Goal: Transaction & Acquisition: Purchase product/service

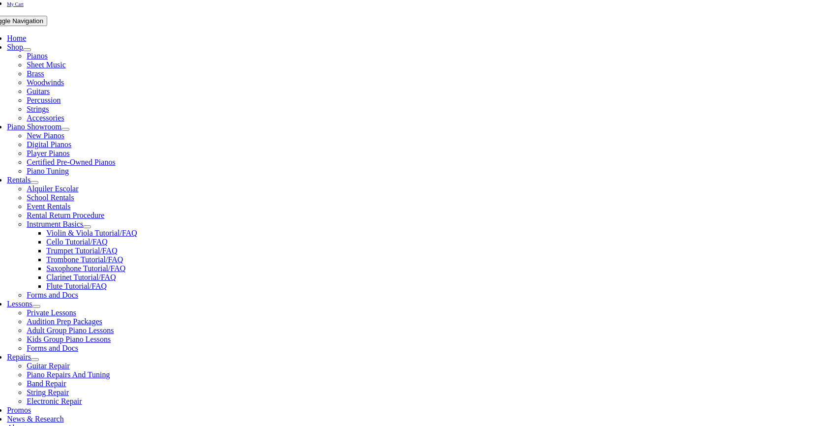
scroll to position [189, 0]
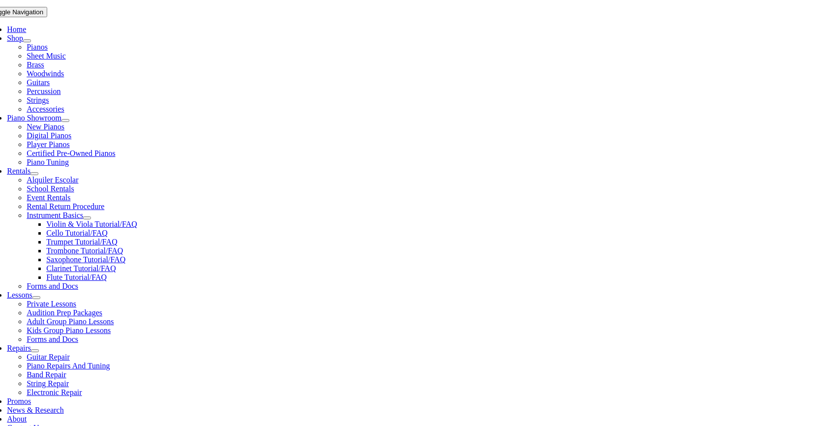
type input "sanf"
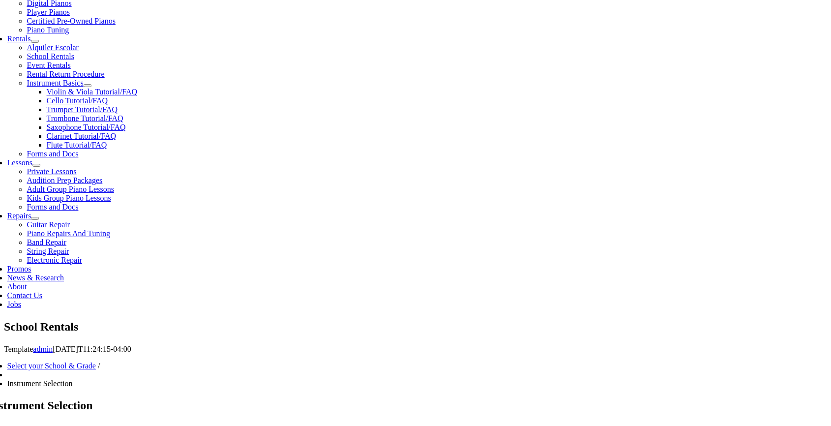
scroll to position [325, 0]
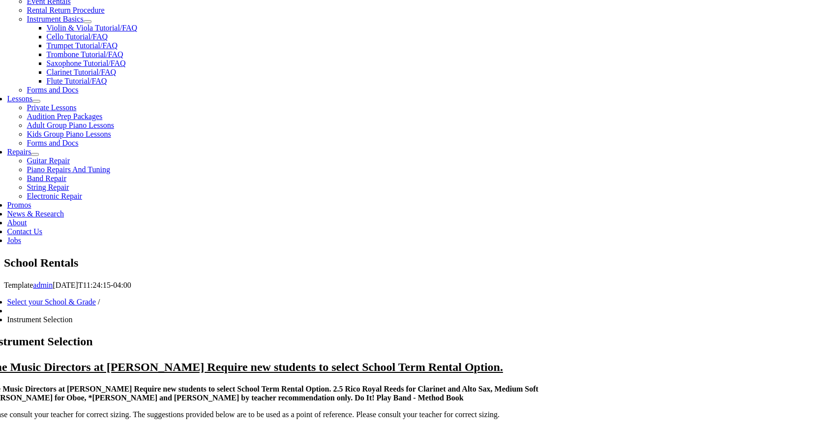
scroll to position [387, 0]
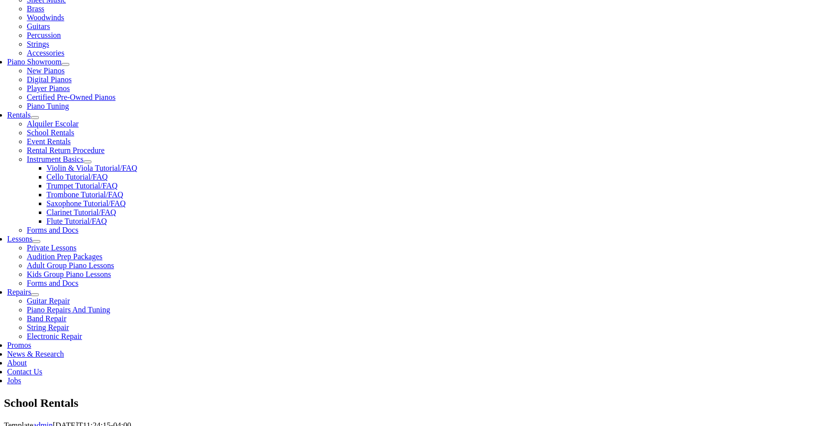
scroll to position [246, 0]
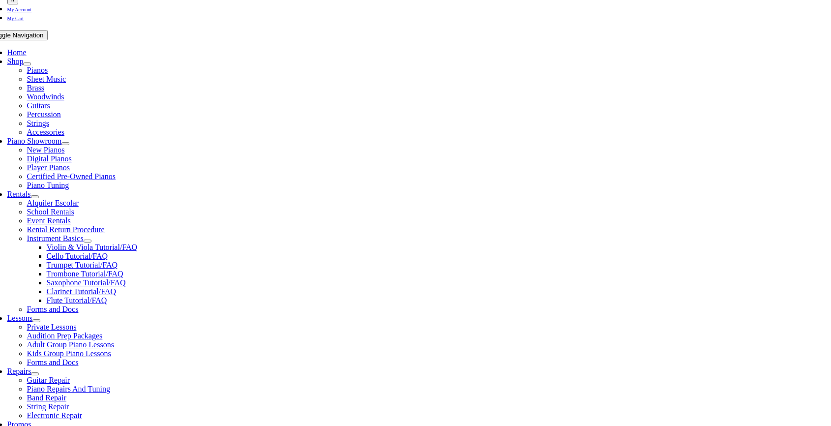
scroll to position [183, 0]
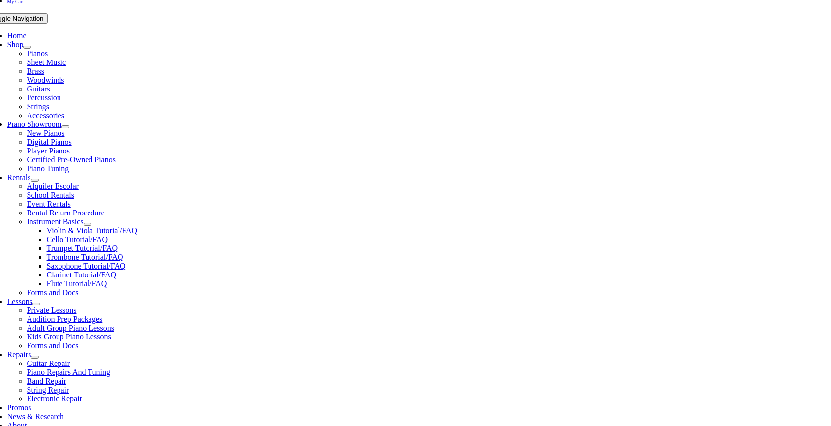
type input "1"
type input "Ava"
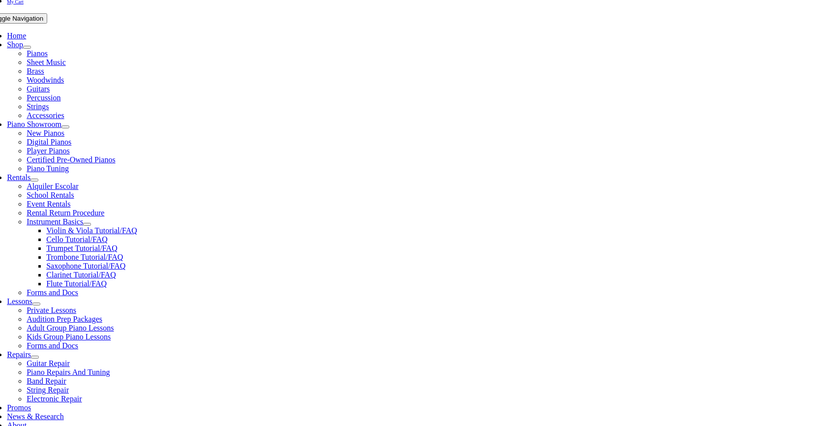
type input "Taylor"
type input "Sanford School"
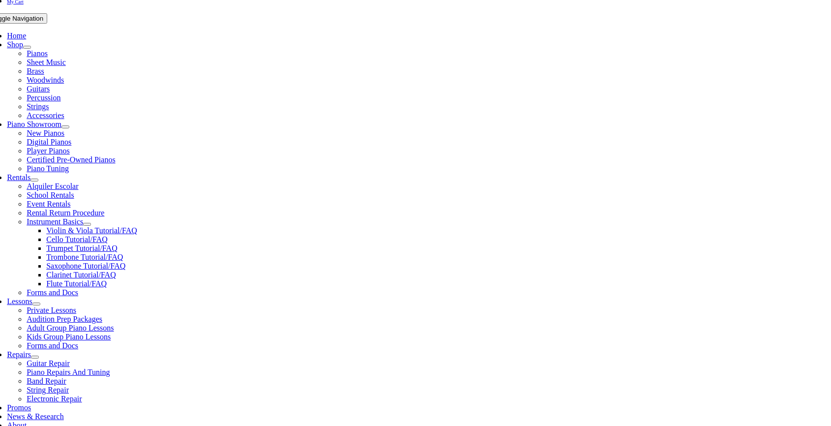
type input "3022356560"
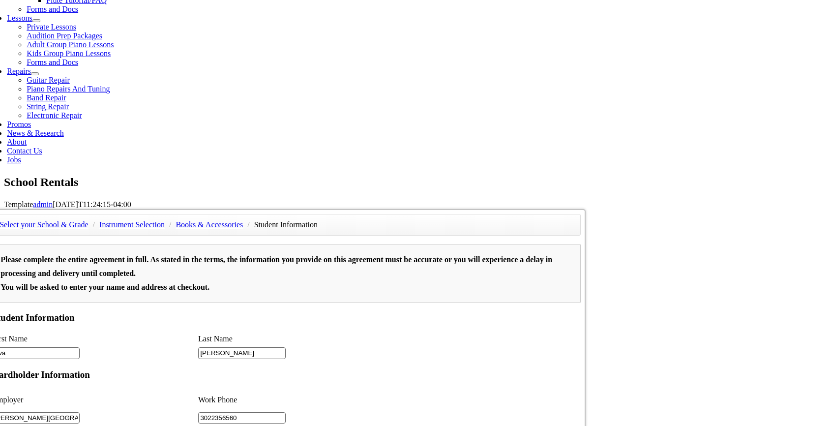
scroll to position [467, 0]
type input "2"
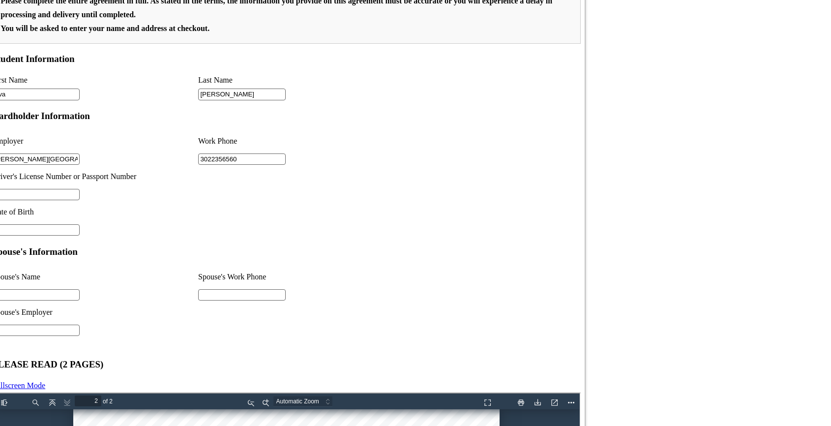
scroll to position [798, 0]
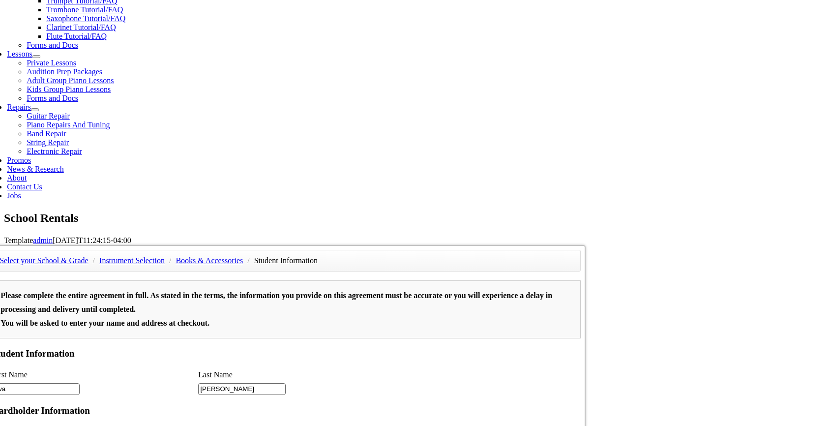
scroll to position [429, 0]
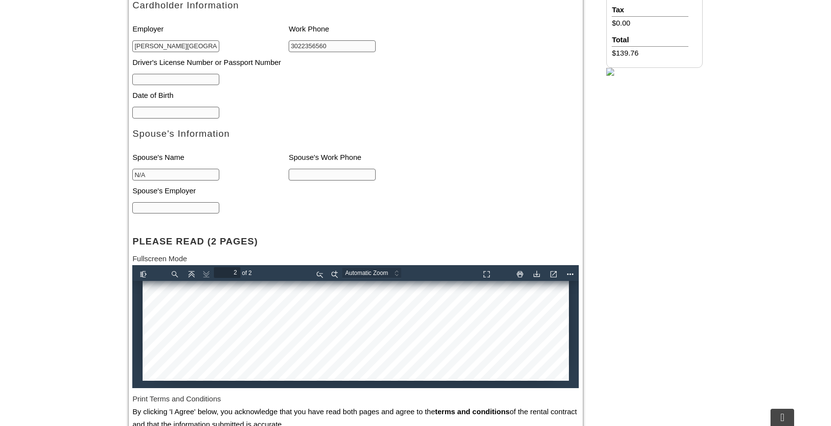
type input "N/A"
click at [305, 176] on input "text" at bounding box center [332, 175] width 87 height 12
type input "N/A"
click at [206, 211] on input "text" at bounding box center [175, 208] width 87 height 12
type input "N/A"
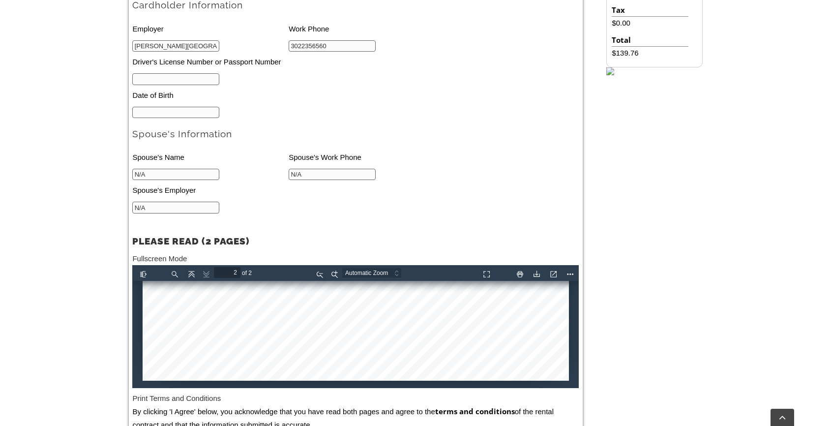
click at [173, 77] on input "text" at bounding box center [175, 79] width 87 height 12
type input "?"
click at [165, 116] on input "mm/dd/yyyy" at bounding box center [175, 113] width 87 height 12
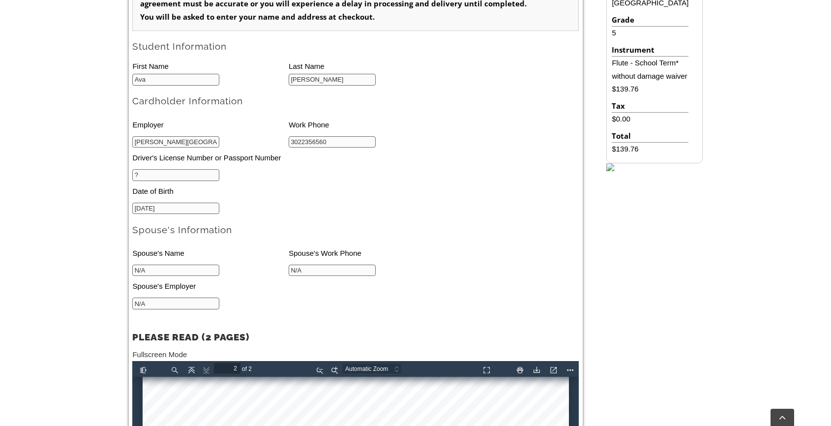
scroll to position [324, 0]
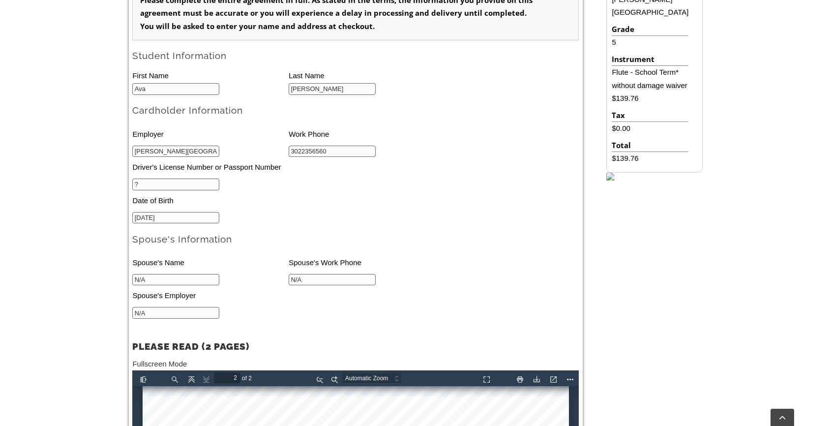
drag, startPoint x: 182, startPoint y: 215, endPoint x: 138, endPoint y: 215, distance: 44.7
click at [138, 215] on input "03/22/2015" at bounding box center [175, 218] width 87 height 12
click at [143, 218] on input "03/22/2015" at bounding box center [175, 218] width 87 height 12
click at [159, 216] on input "03/22/2015" at bounding box center [175, 218] width 87 height 12
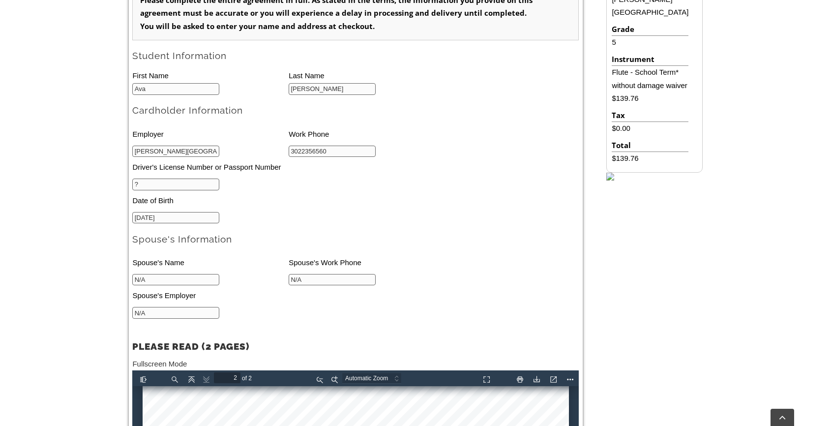
click at [160, 217] on input "03/22/2015" at bounding box center [175, 218] width 87 height 12
click at [170, 217] on input "03/22/2015" at bounding box center [175, 218] width 87 height 12
type input "01/21/1983"
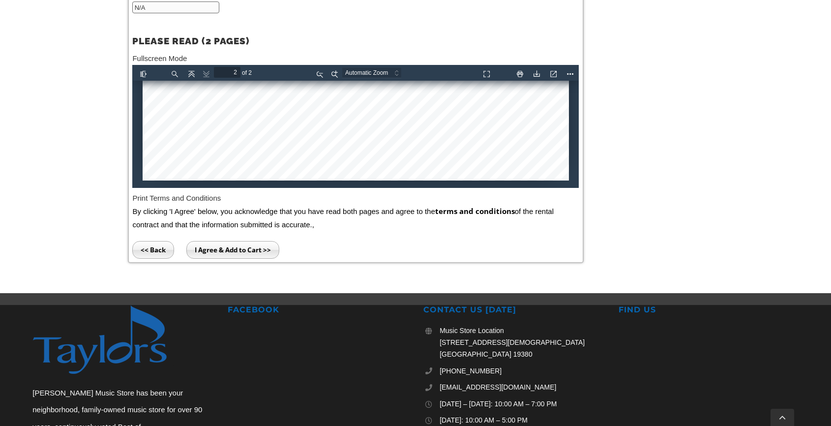
scroll to position [643, 0]
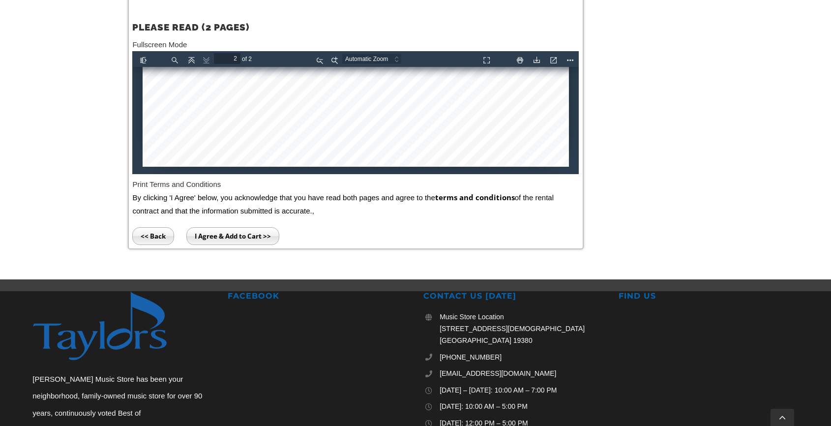
click at [237, 239] on input "I Agree & Add to Cart >>" at bounding box center [232, 236] width 93 height 18
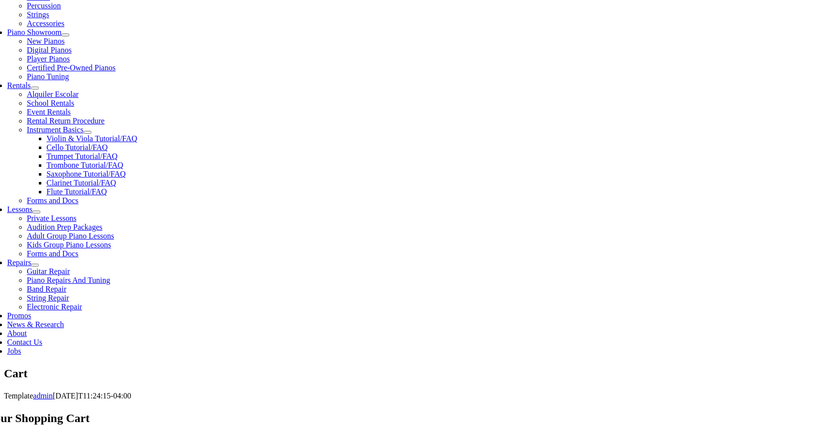
scroll to position [280, 0]
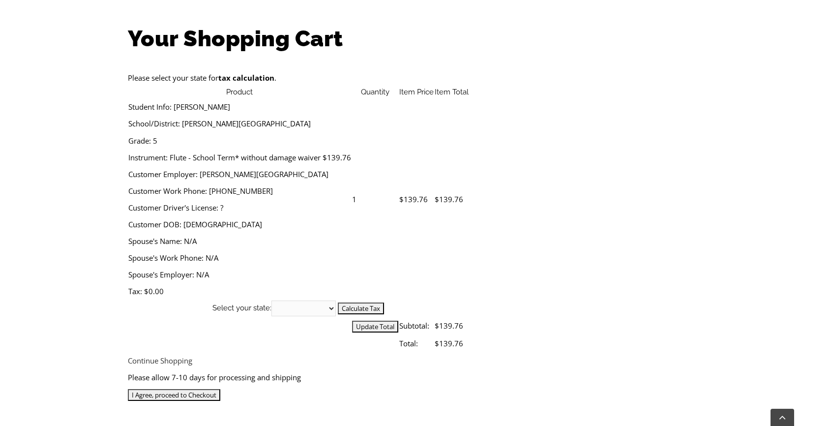
scroll to position [309, 0]
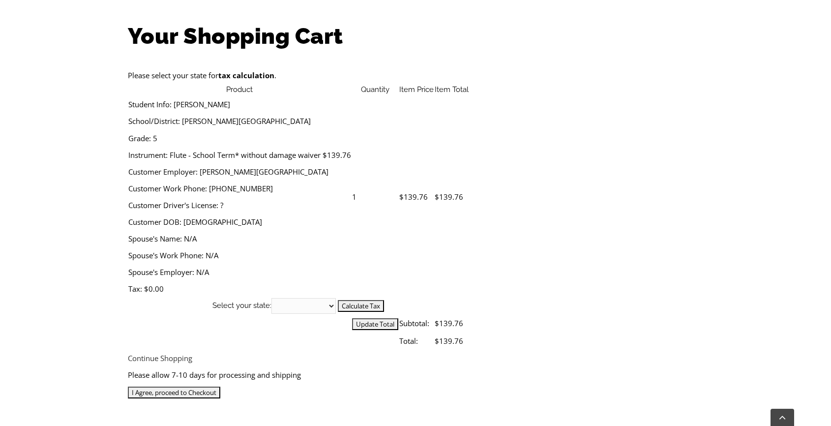
click at [336, 298] on select "[US_STATE] [US_STATE] [US_STATE] [US_STATE] [US_STATE] [US_STATE] [US_STATE] [U…" at bounding box center [303, 306] width 64 height 16
select select "DE"
click at [384, 300] on input "Calculate Tax" at bounding box center [361, 306] width 46 height 12
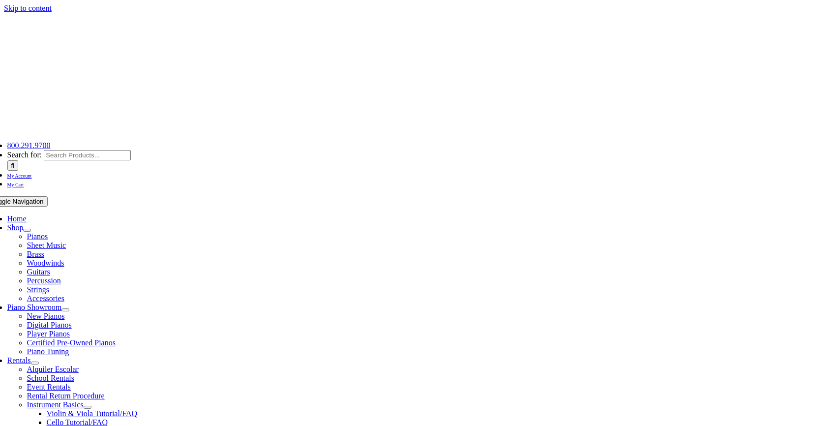
select select "DE"
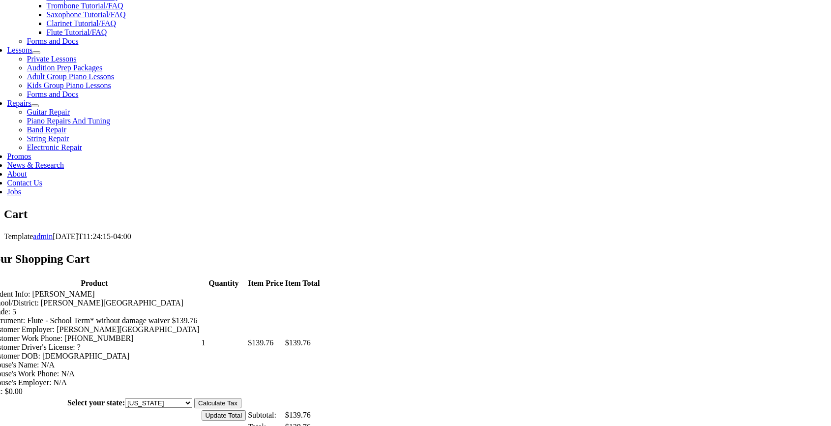
scroll to position [433, 0]
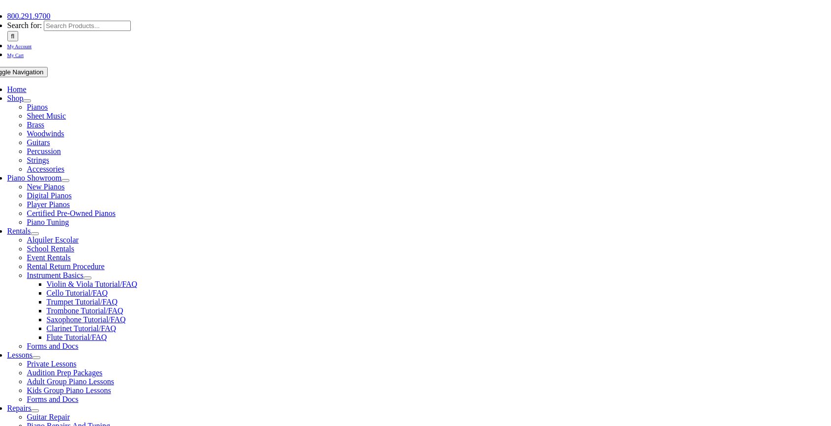
scroll to position [131, 0]
type input "[EMAIL_ADDRESS][DOMAIN_NAME]"
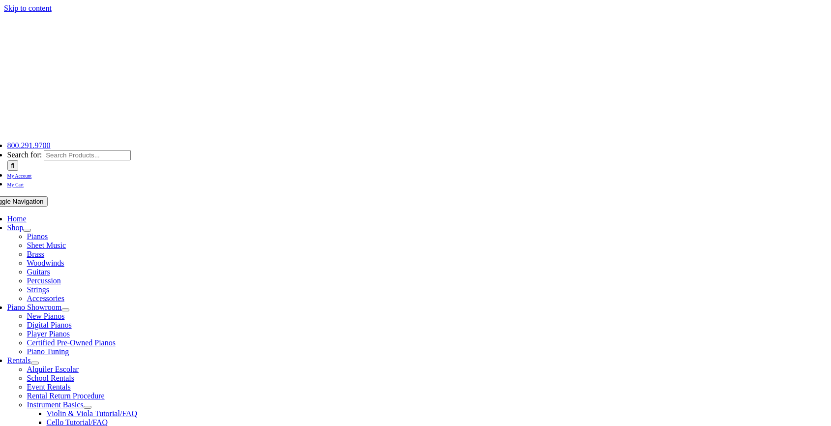
select select
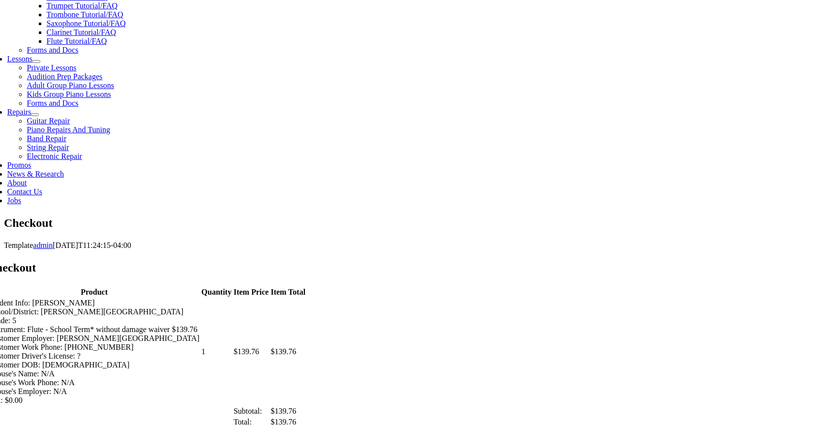
scroll to position [446, 0]
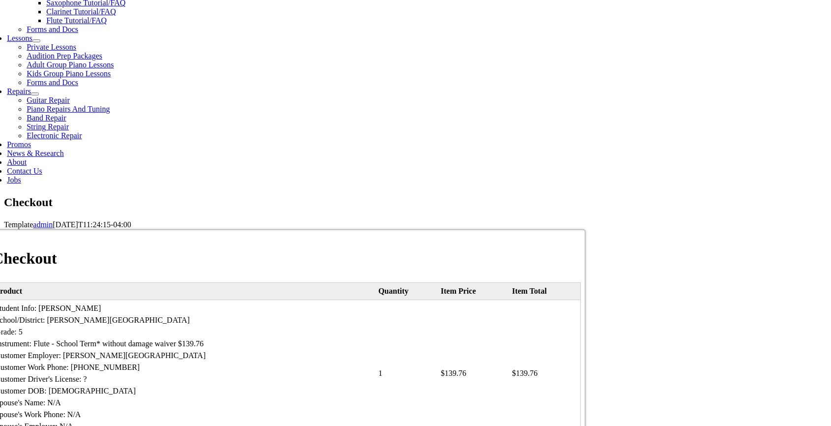
type input "Chevee"
type input "[PERSON_NAME]"
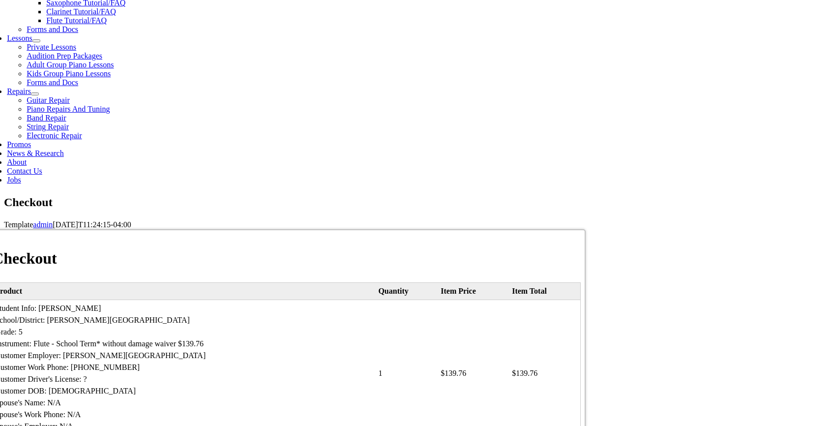
type input "[STREET_ADDRESS]"
type input "Wilmington"
select select "DE"
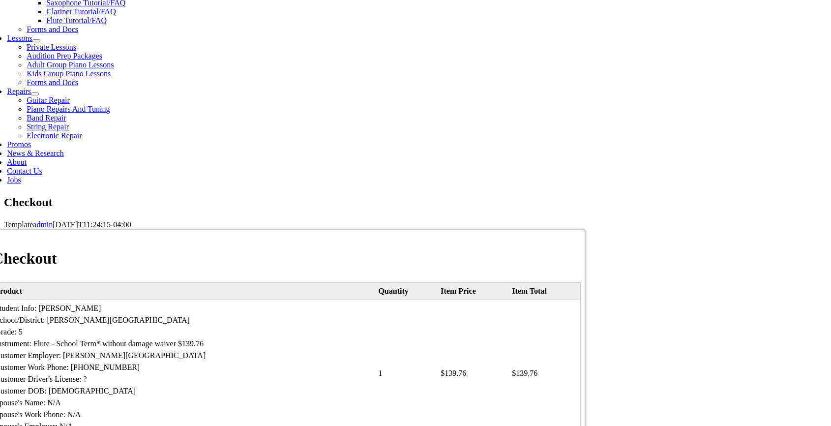
type input "19808"
select select "amex"
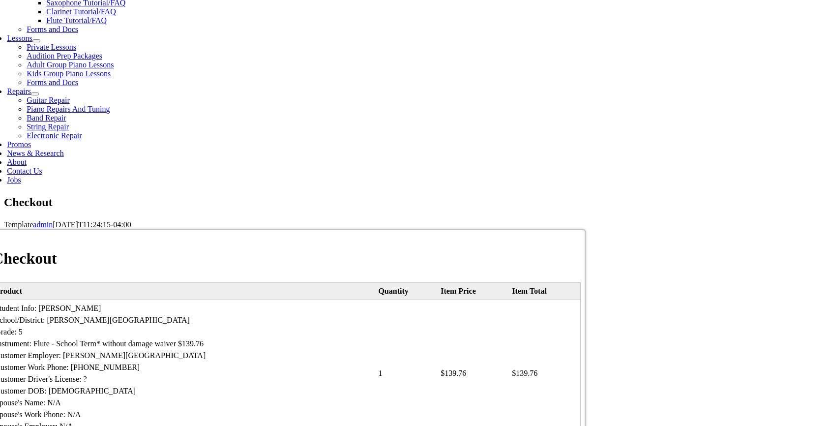
type input "[CREDIT_CARD_NUMBER]"
select select "09"
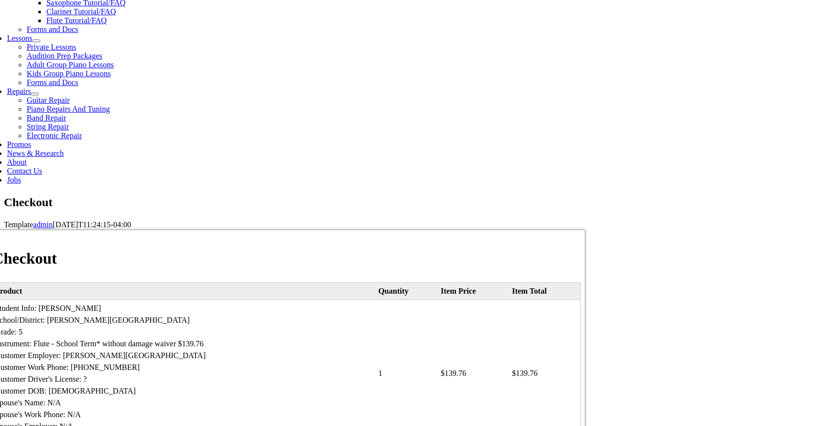
select select "2027"
type input "070"
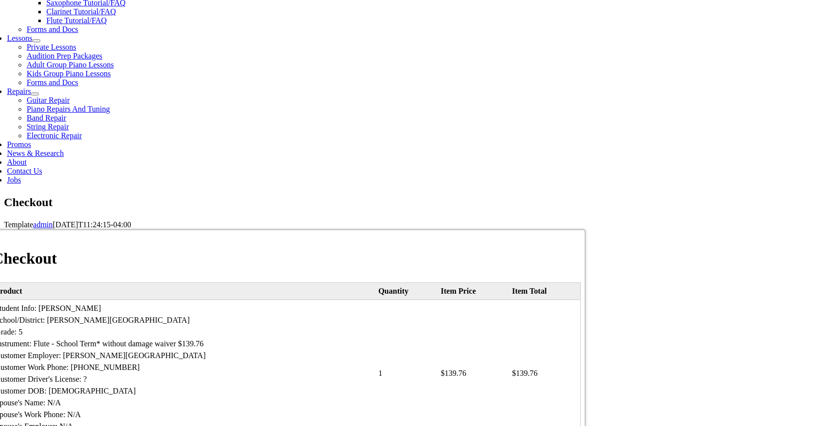
type input "3022356560"
type input "[EMAIL_ADDRESS][DOMAIN_NAME]"
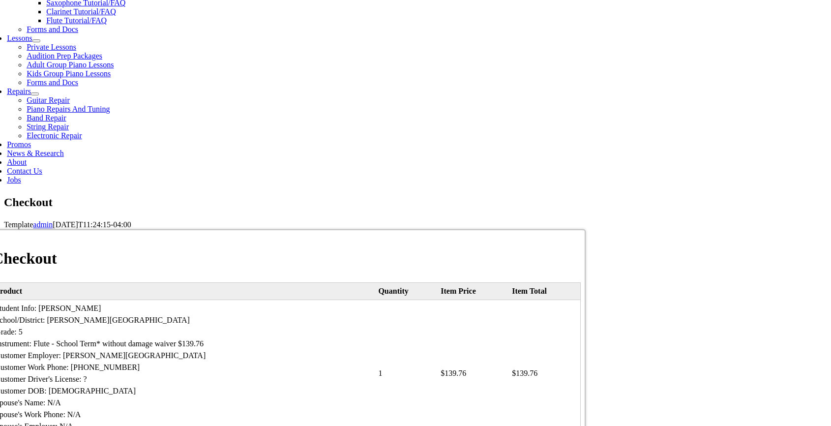
type input "4433243509"
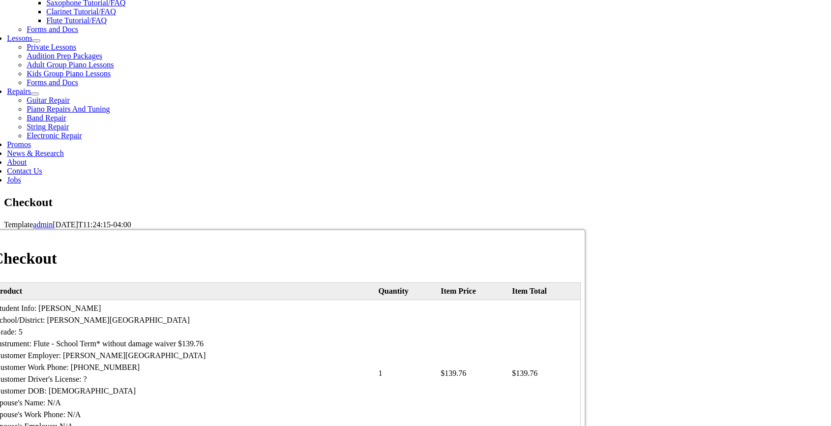
type input "t"
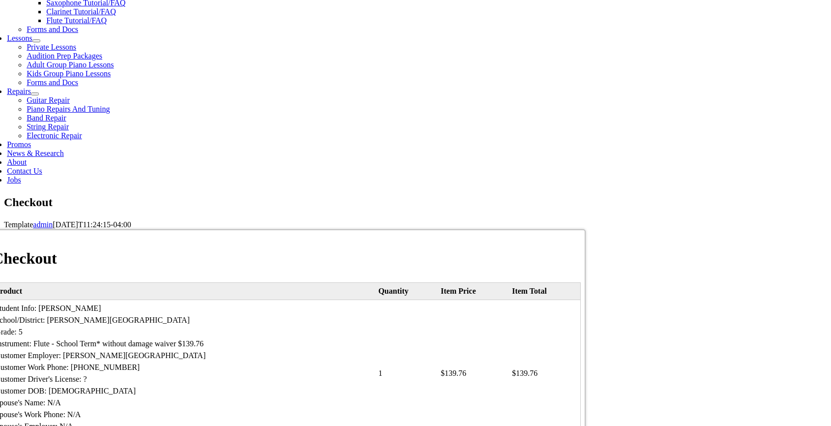
scroll to position [0, 0]
type input "[EMAIL_ADDRESS][DOMAIN_NAME]"
